Goal: Check status: Check status

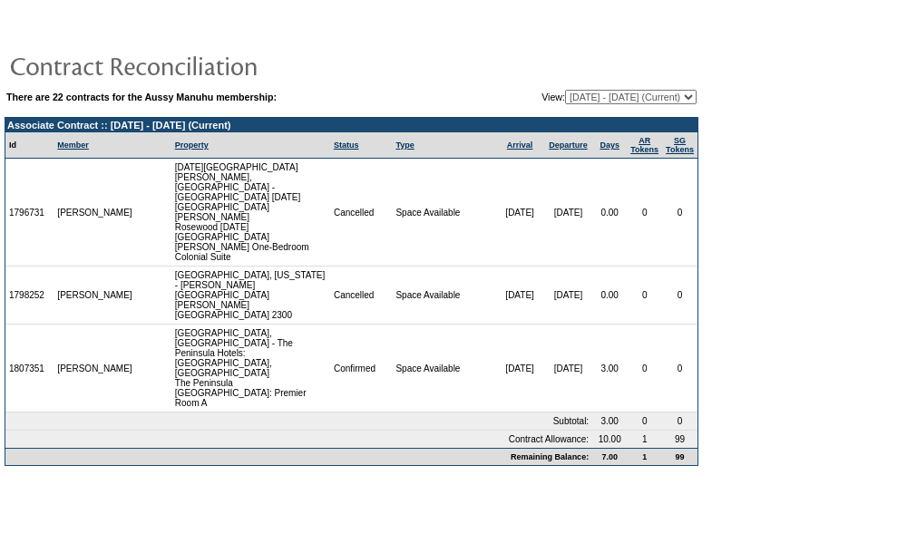
click at [614, 97] on select "03/26/08 - 03/31/09 04/01/09 - 03/31/10 04/01/10 - 01/31/11 02/01/11 - 01/31/12…" at bounding box center [631, 97] width 132 height 15
select select "121266"
click at [565, 90] on select "03/26/08 - 03/31/09 04/01/09 - 03/31/10 04/01/10 - 01/31/11 02/01/11 - 01/31/12…" at bounding box center [631, 97] width 132 height 15
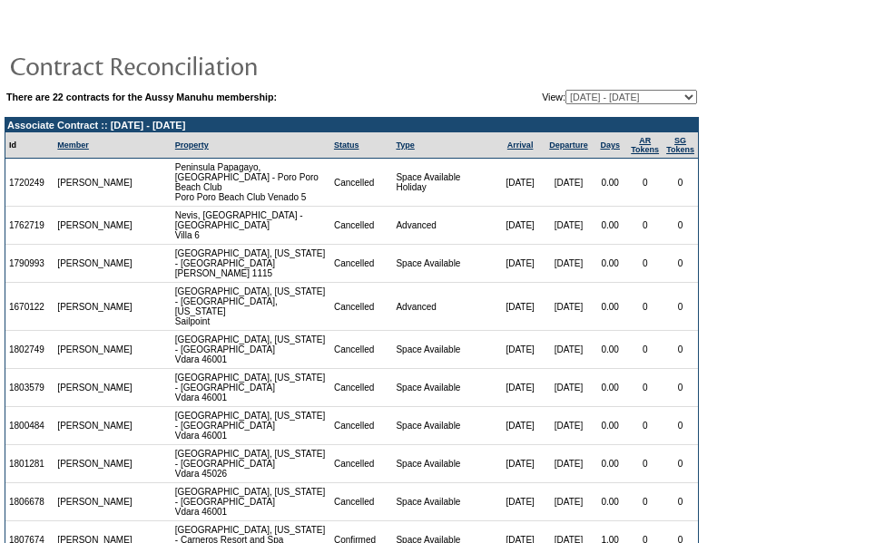
scroll to position [295, 0]
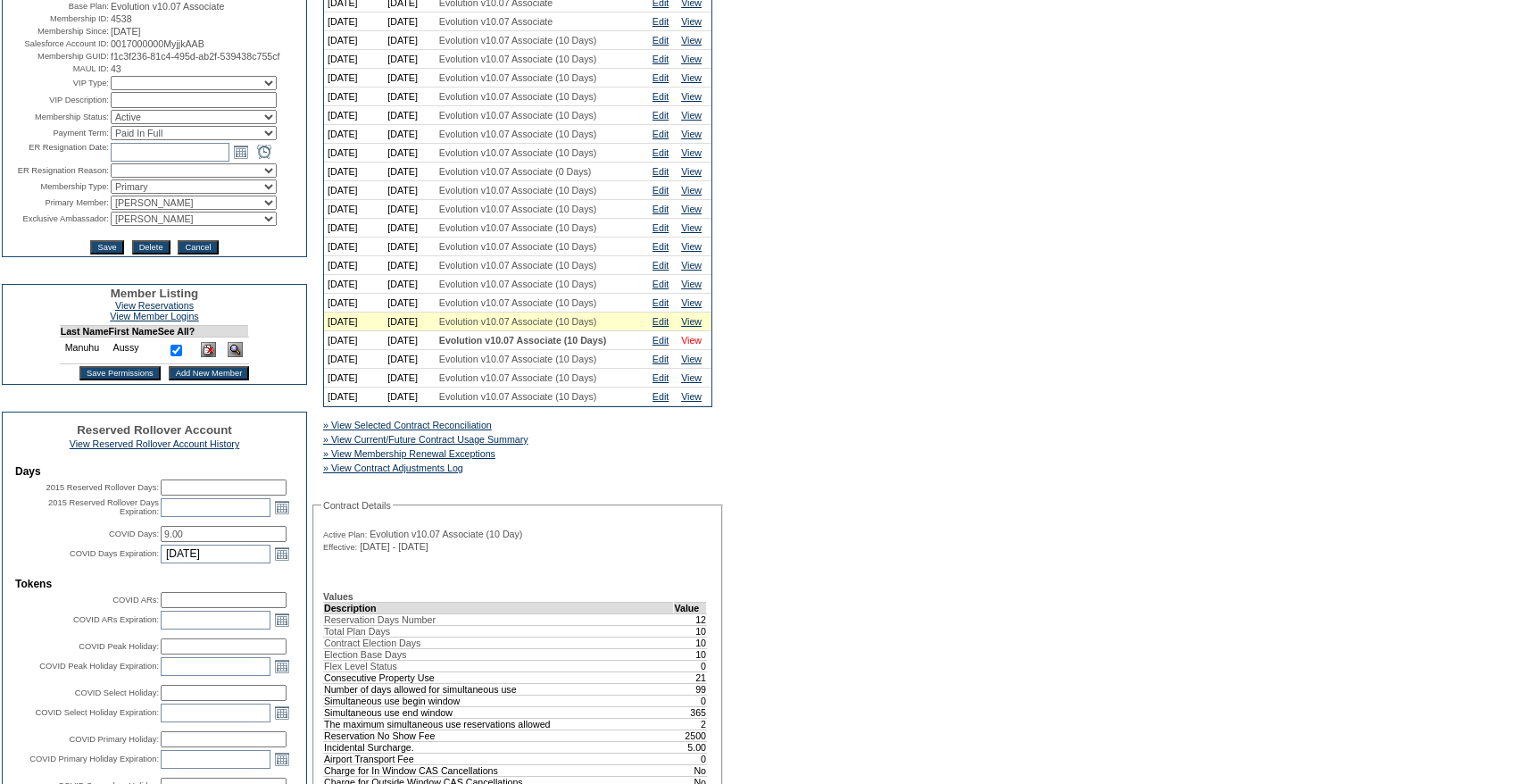
click at [698, 345] on link "View" at bounding box center [691, 339] width 21 height 11
